Goal: Leave review/rating: Leave review/rating

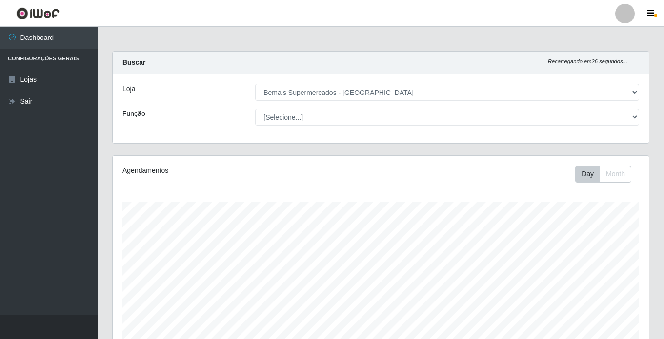
select select "250"
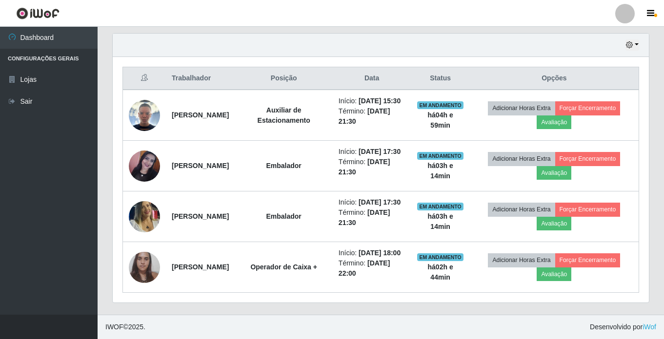
scroll to position [202, 536]
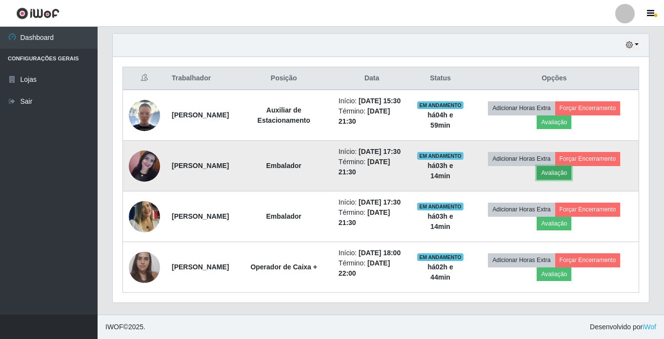
click at [567, 166] on button "Avaliação" at bounding box center [553, 173] width 35 height 14
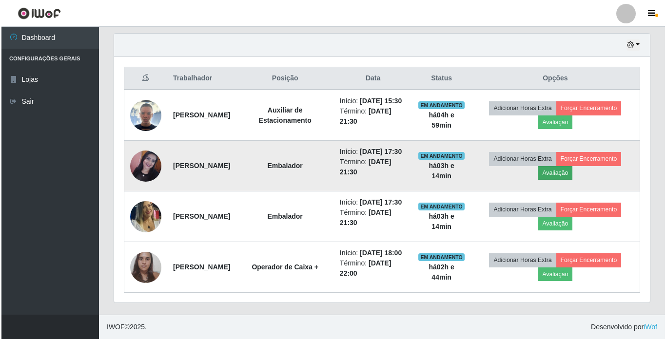
scroll to position [202, 531]
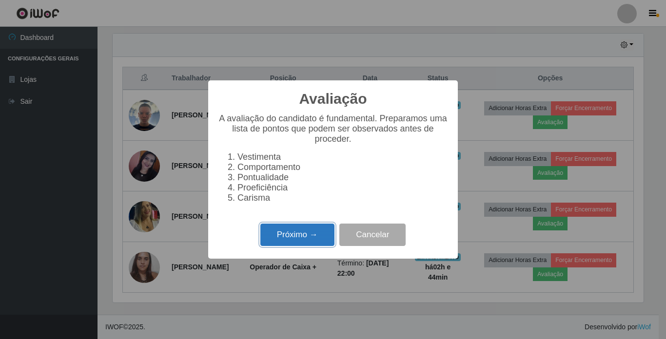
click at [282, 232] on button "Próximo →" at bounding box center [297, 235] width 74 height 23
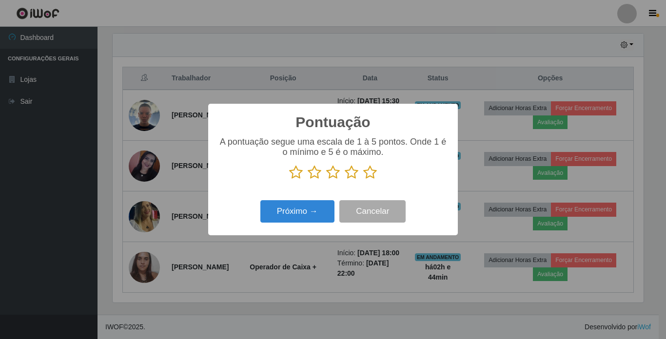
click at [377, 177] on p at bounding box center [333, 172] width 230 height 15
click at [373, 177] on icon at bounding box center [370, 172] width 14 height 15
click at [363, 180] on input "radio" at bounding box center [363, 180] width 0 height 0
click at [287, 209] on button "Próximo →" at bounding box center [297, 211] width 74 height 23
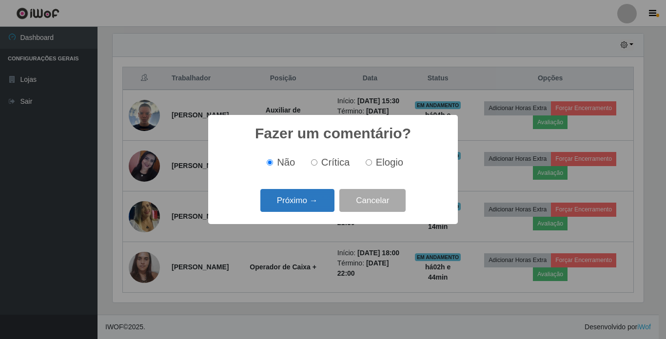
click at [328, 198] on button "Próximo →" at bounding box center [297, 200] width 74 height 23
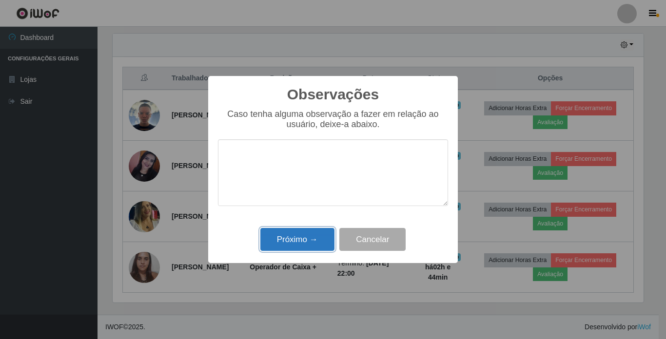
click at [303, 241] on button "Próximo →" at bounding box center [297, 239] width 74 height 23
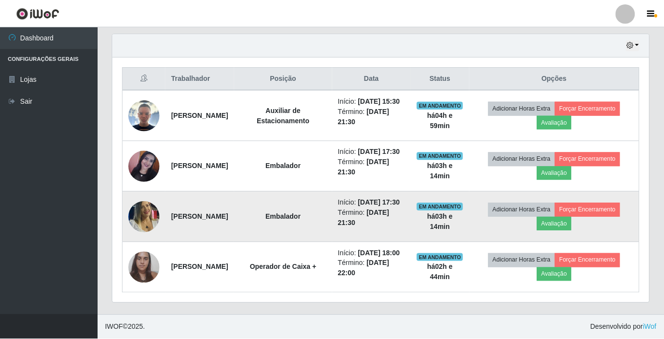
scroll to position [202, 536]
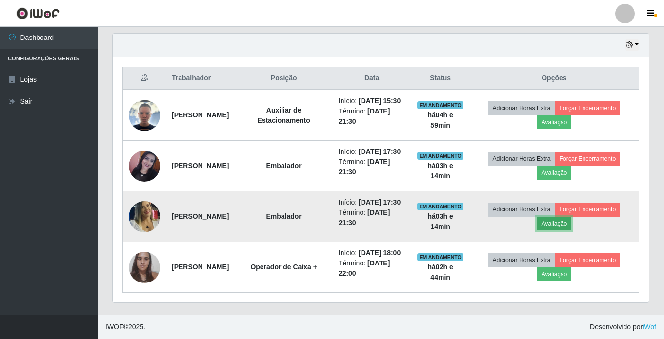
click at [562, 217] on button "Avaliação" at bounding box center [553, 224] width 35 height 14
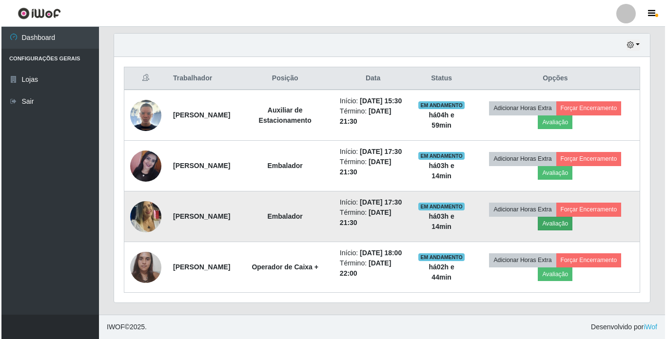
scroll to position [202, 531]
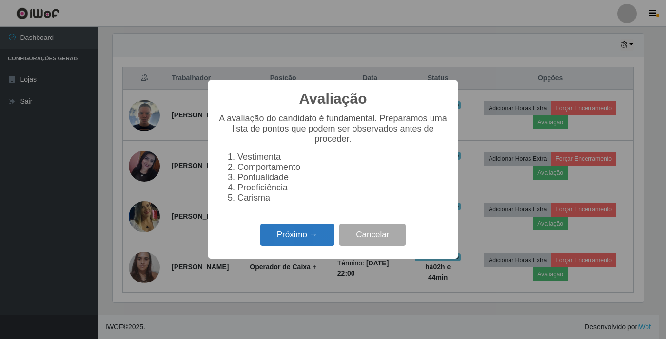
click at [282, 236] on button "Próximo →" at bounding box center [297, 235] width 74 height 23
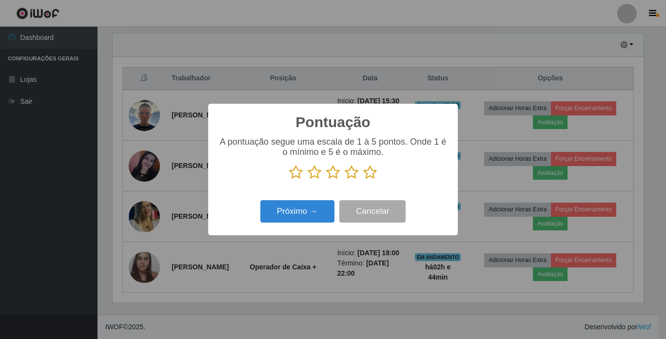
click at [367, 173] on icon at bounding box center [370, 172] width 14 height 15
click at [363, 180] on input "radio" at bounding box center [363, 180] width 0 height 0
click at [305, 215] on button "Próximo →" at bounding box center [297, 211] width 74 height 23
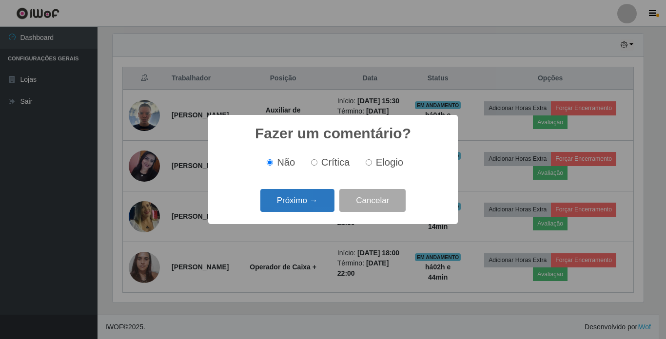
click at [305, 199] on button "Próximo →" at bounding box center [297, 200] width 74 height 23
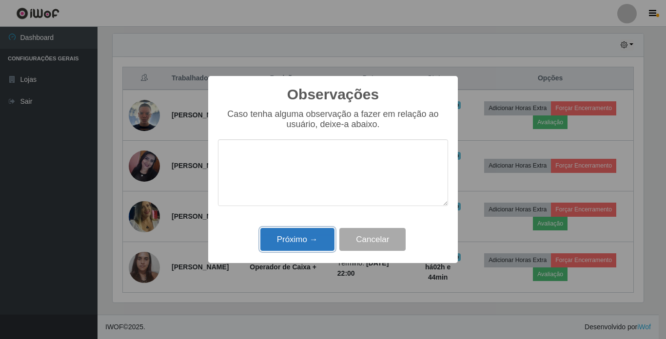
click at [307, 235] on button "Próximo →" at bounding box center [297, 239] width 74 height 23
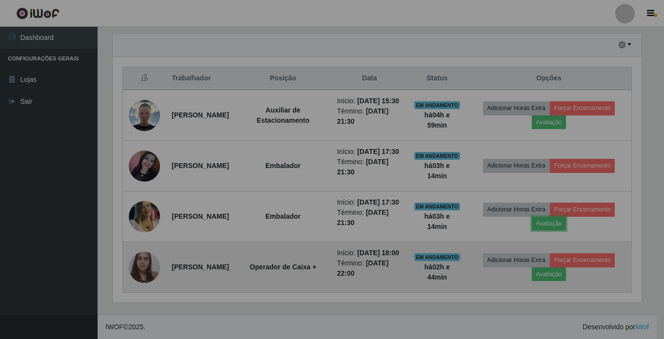
scroll to position [202, 536]
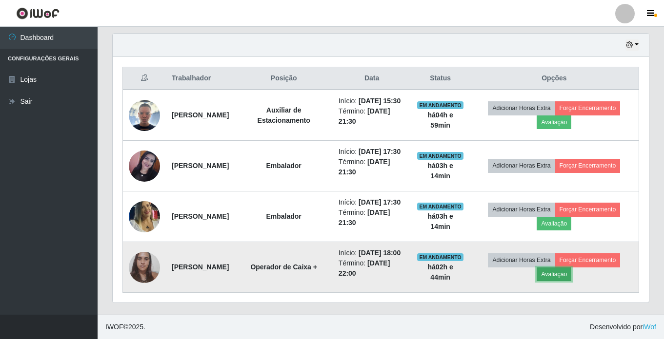
click at [561, 272] on button "Avaliação" at bounding box center [553, 275] width 35 height 14
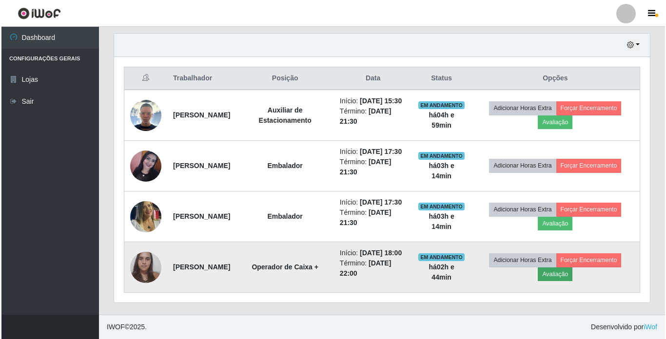
scroll to position [202, 531]
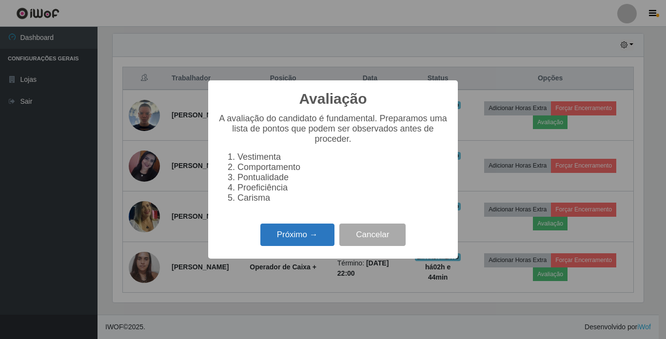
click at [290, 239] on button "Próximo →" at bounding box center [297, 235] width 74 height 23
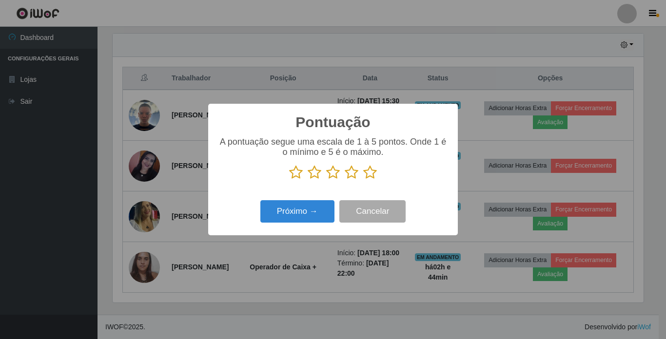
click at [371, 177] on icon at bounding box center [370, 172] width 14 height 15
click at [363, 180] on input "radio" at bounding box center [363, 180] width 0 height 0
click at [301, 216] on button "Próximo →" at bounding box center [297, 211] width 74 height 23
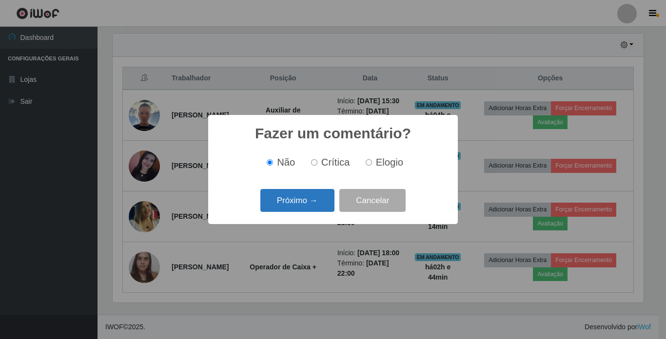
click at [305, 207] on button "Próximo →" at bounding box center [297, 200] width 74 height 23
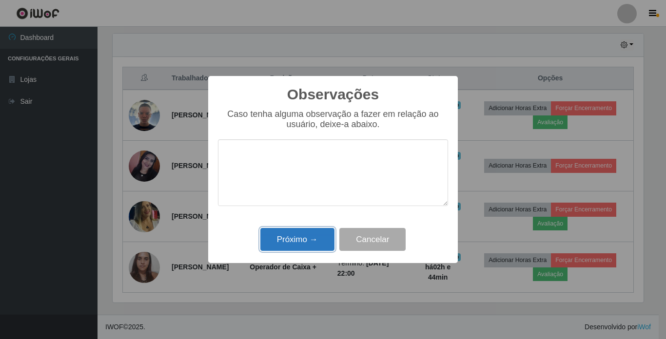
click at [298, 240] on button "Próximo →" at bounding box center [297, 239] width 74 height 23
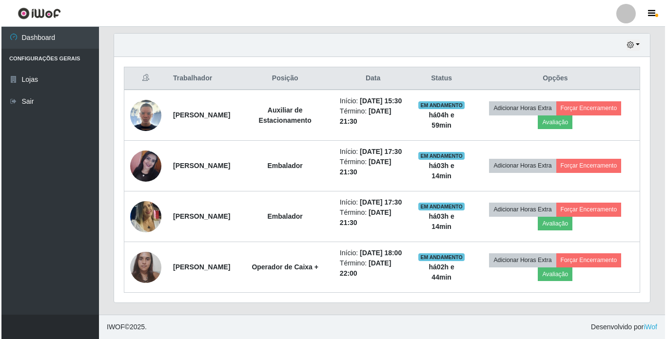
scroll to position [202, 536]
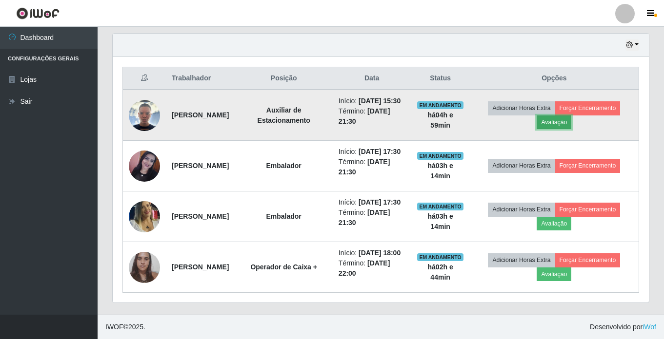
click at [556, 116] on button "Avaliação" at bounding box center [553, 123] width 35 height 14
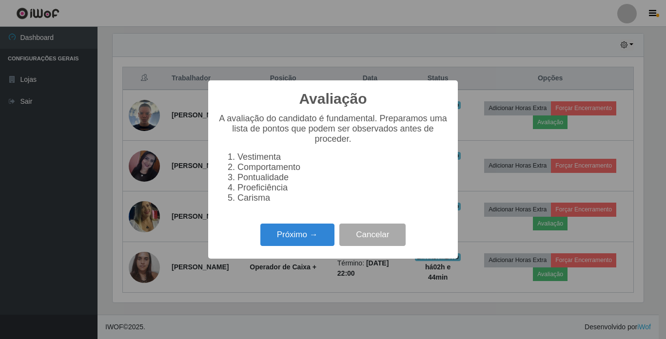
scroll to position [202, 531]
click at [270, 238] on button "Próximo →" at bounding box center [297, 235] width 74 height 23
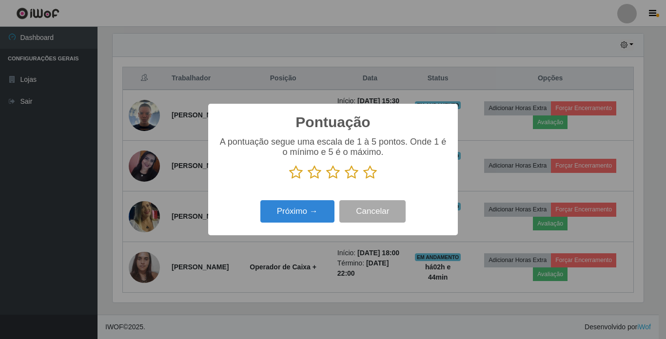
click at [369, 174] on icon at bounding box center [370, 172] width 14 height 15
click at [363, 180] on input "radio" at bounding box center [363, 180] width 0 height 0
click at [295, 220] on button "Próximo →" at bounding box center [297, 211] width 74 height 23
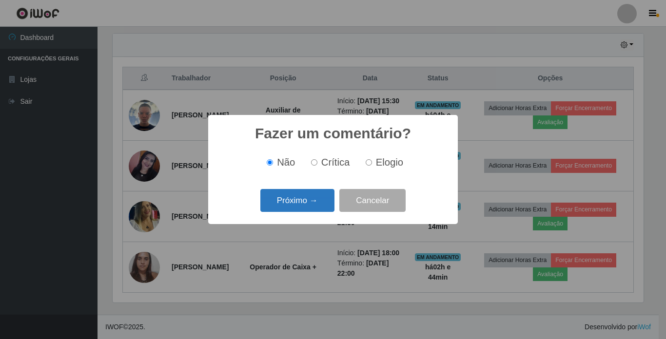
click at [299, 205] on button "Próximo →" at bounding box center [297, 200] width 74 height 23
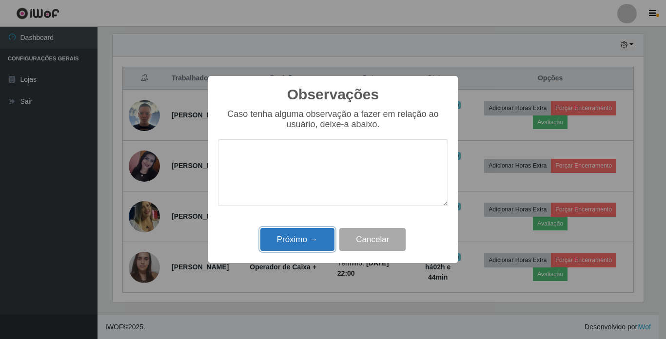
click at [300, 235] on button "Próximo →" at bounding box center [297, 239] width 74 height 23
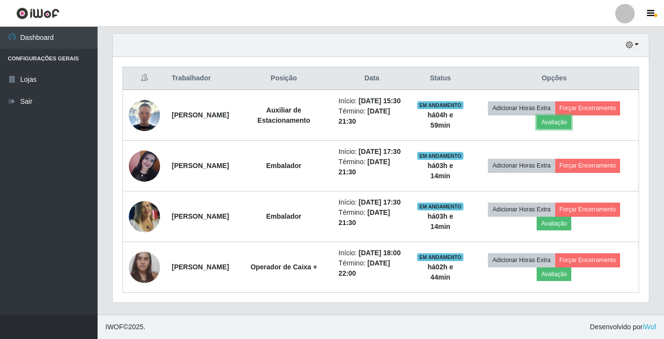
scroll to position [330, 0]
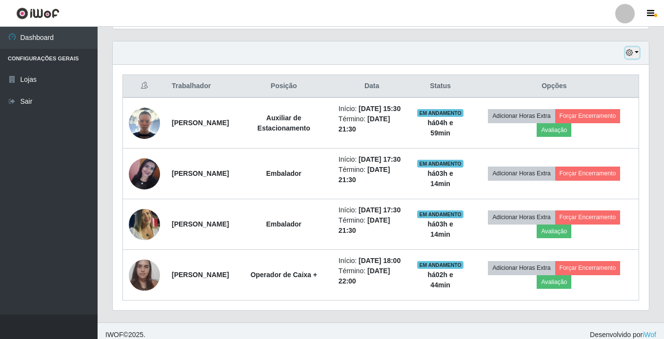
click at [629, 49] on button "button" at bounding box center [632, 52] width 14 height 11
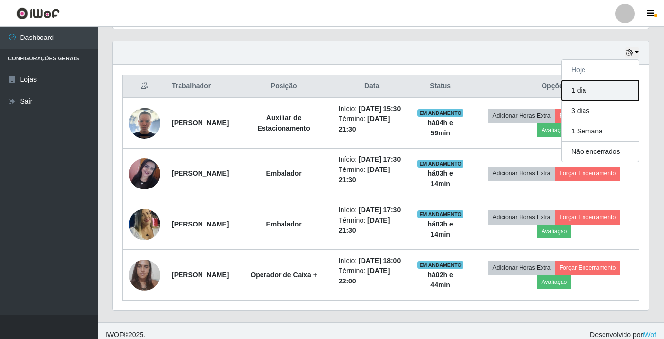
click at [611, 83] on button "1 dia" at bounding box center [599, 90] width 77 height 20
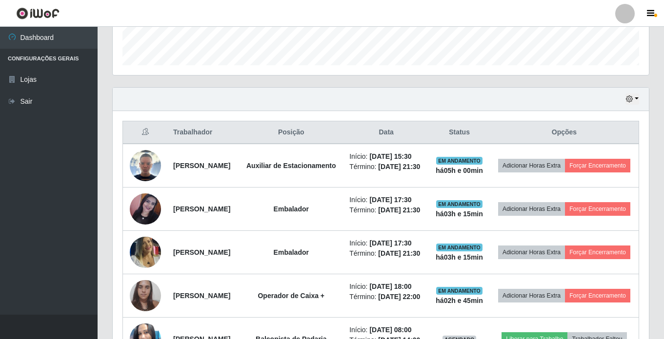
scroll to position [281, 0]
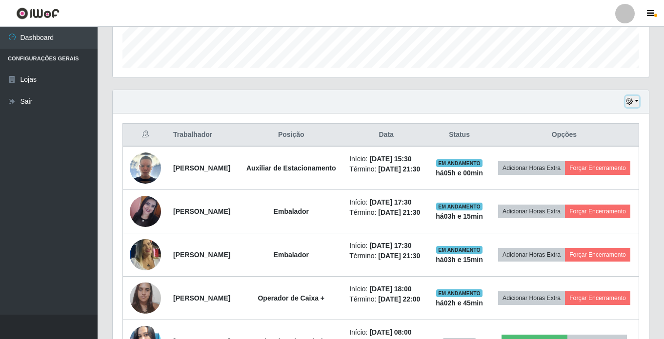
click at [626, 104] on icon "button" at bounding box center [629, 101] width 7 height 7
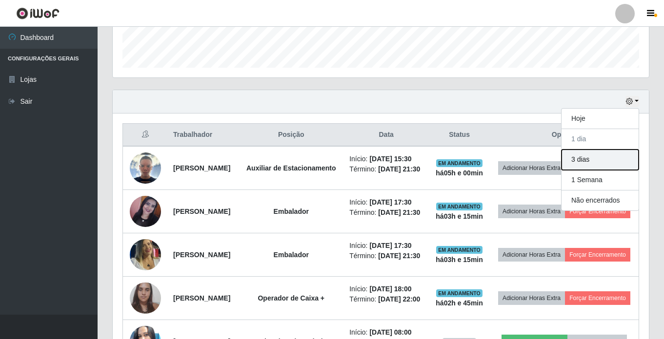
click at [604, 161] on button "3 dias" at bounding box center [599, 160] width 77 height 20
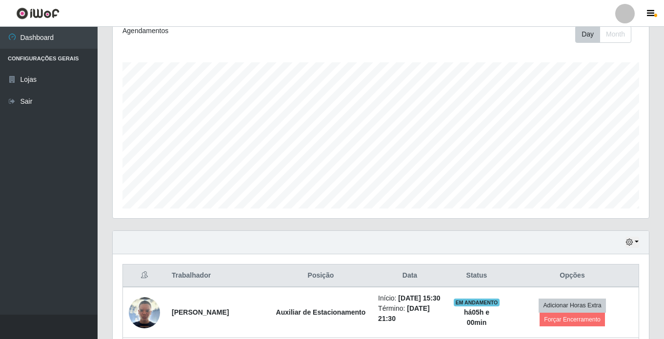
scroll to position [135, 0]
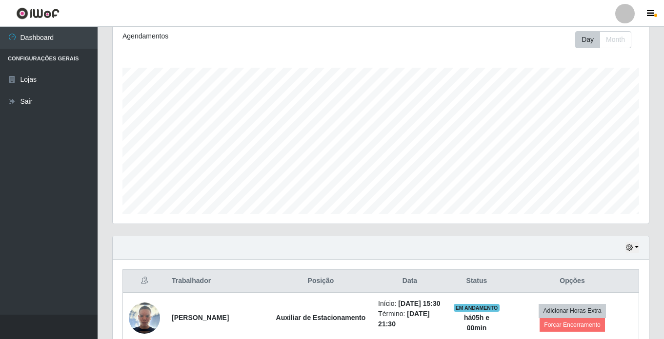
drag, startPoint x: 634, startPoint y: 254, endPoint x: 632, endPoint y: 247, distance: 6.8
click at [634, 253] on div "Hoje 1 dia 3 dias 1 Semana Não encerrados" at bounding box center [381, 248] width 536 height 23
click at [632, 247] on icon "button" at bounding box center [629, 247] width 7 height 7
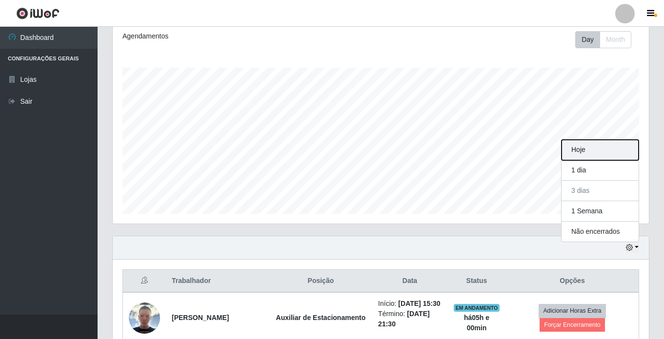
click at [597, 149] on button "Hoje" at bounding box center [599, 150] width 77 height 20
